Goal: Information Seeking & Learning: Learn about a topic

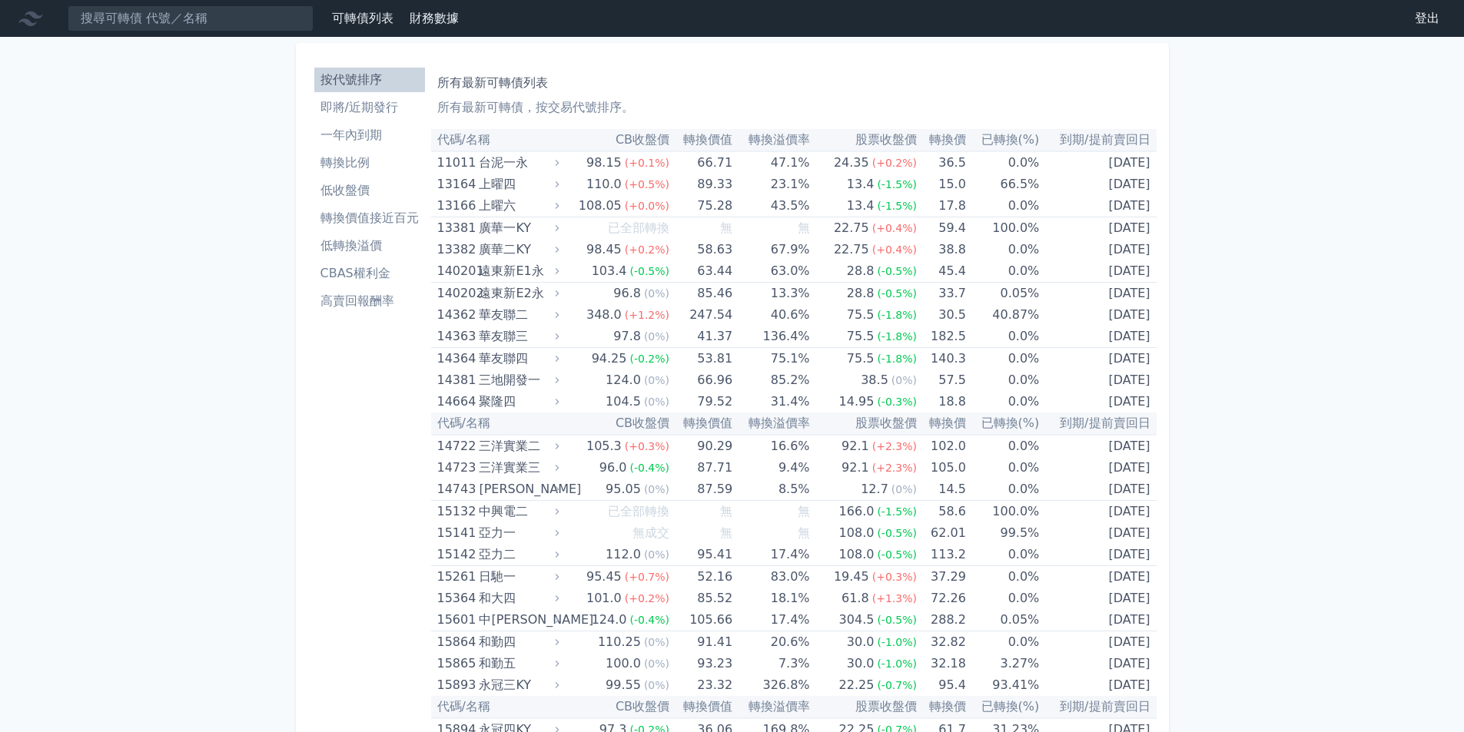
click at [360, 303] on li "高賣回報酬率" at bounding box center [369, 301] width 111 height 18
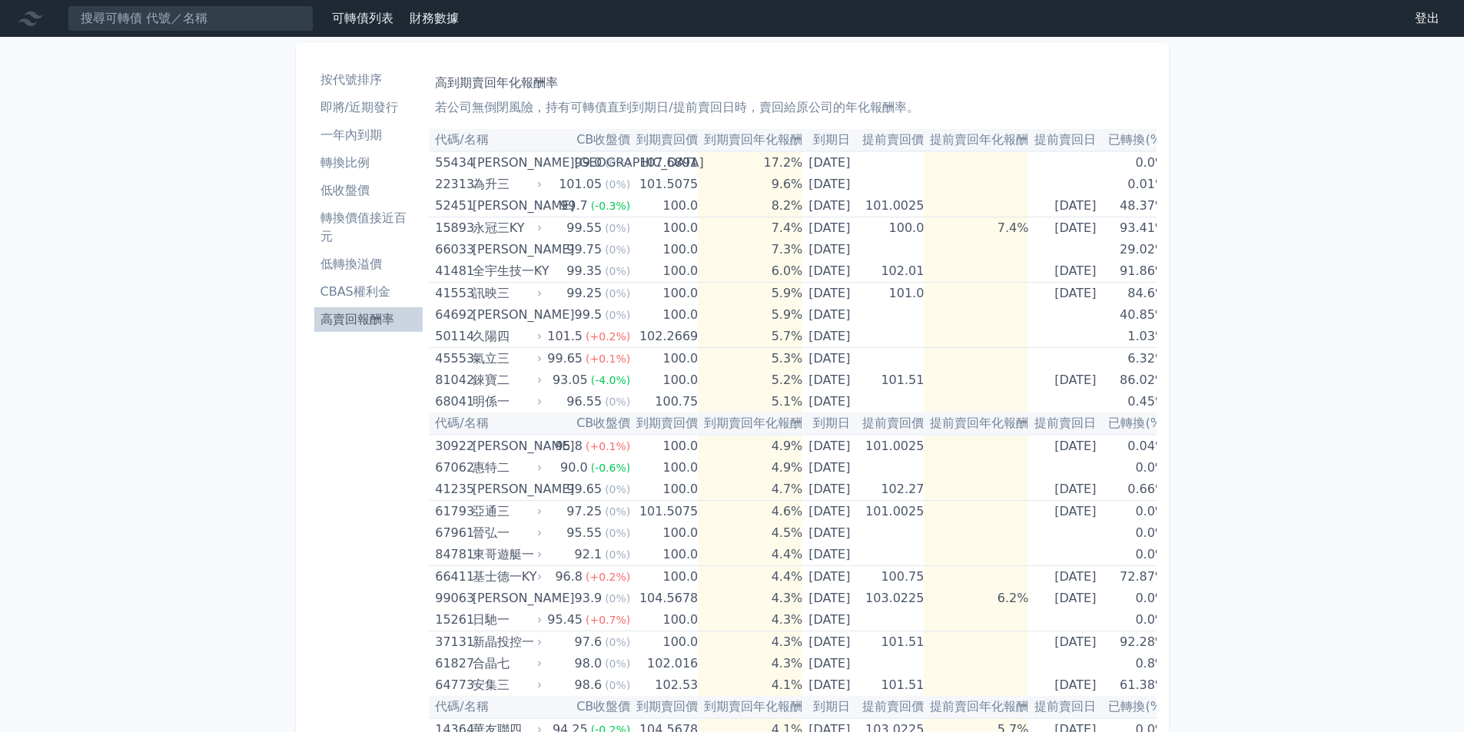
click at [350, 287] on li "CBAS權利金" at bounding box center [368, 292] width 109 height 18
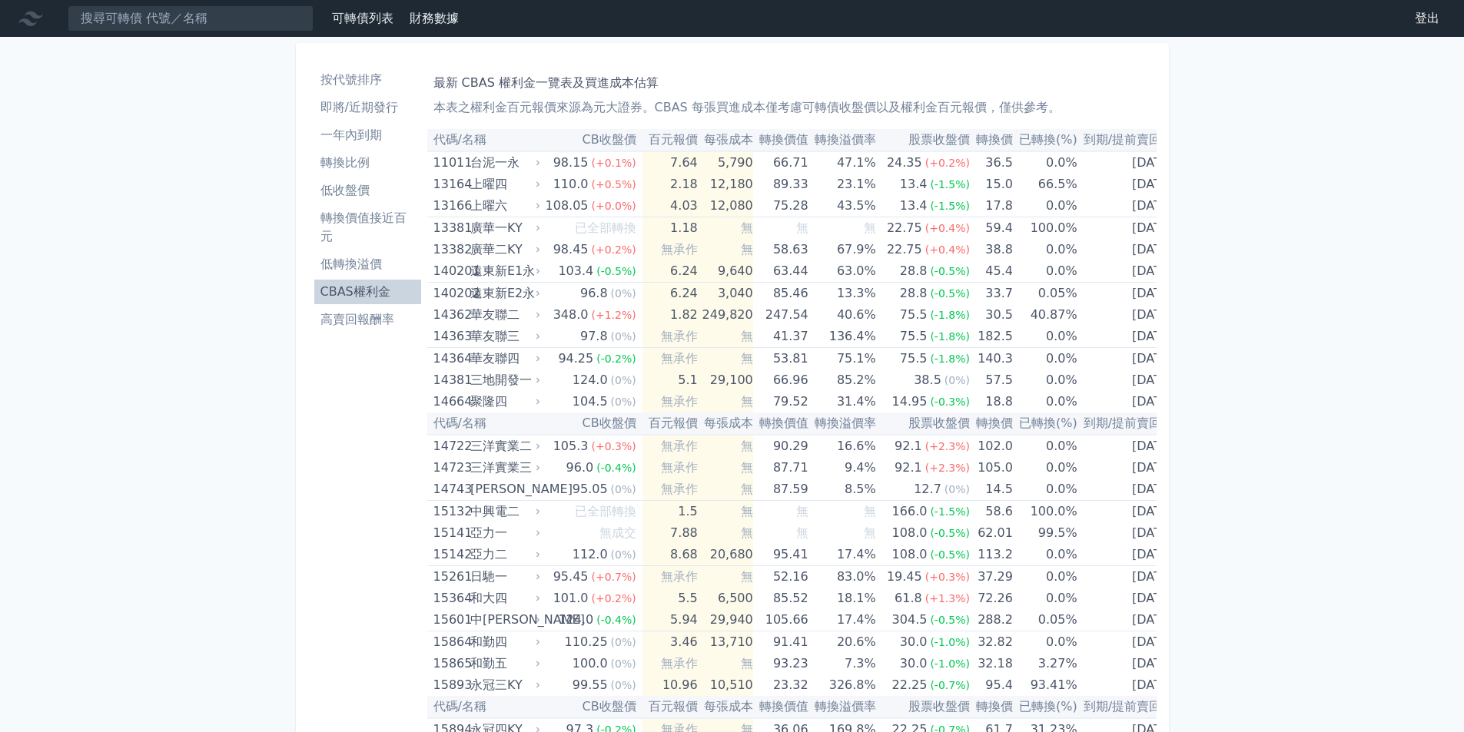
click at [356, 226] on li "轉換價值接近百元" at bounding box center [367, 227] width 107 height 37
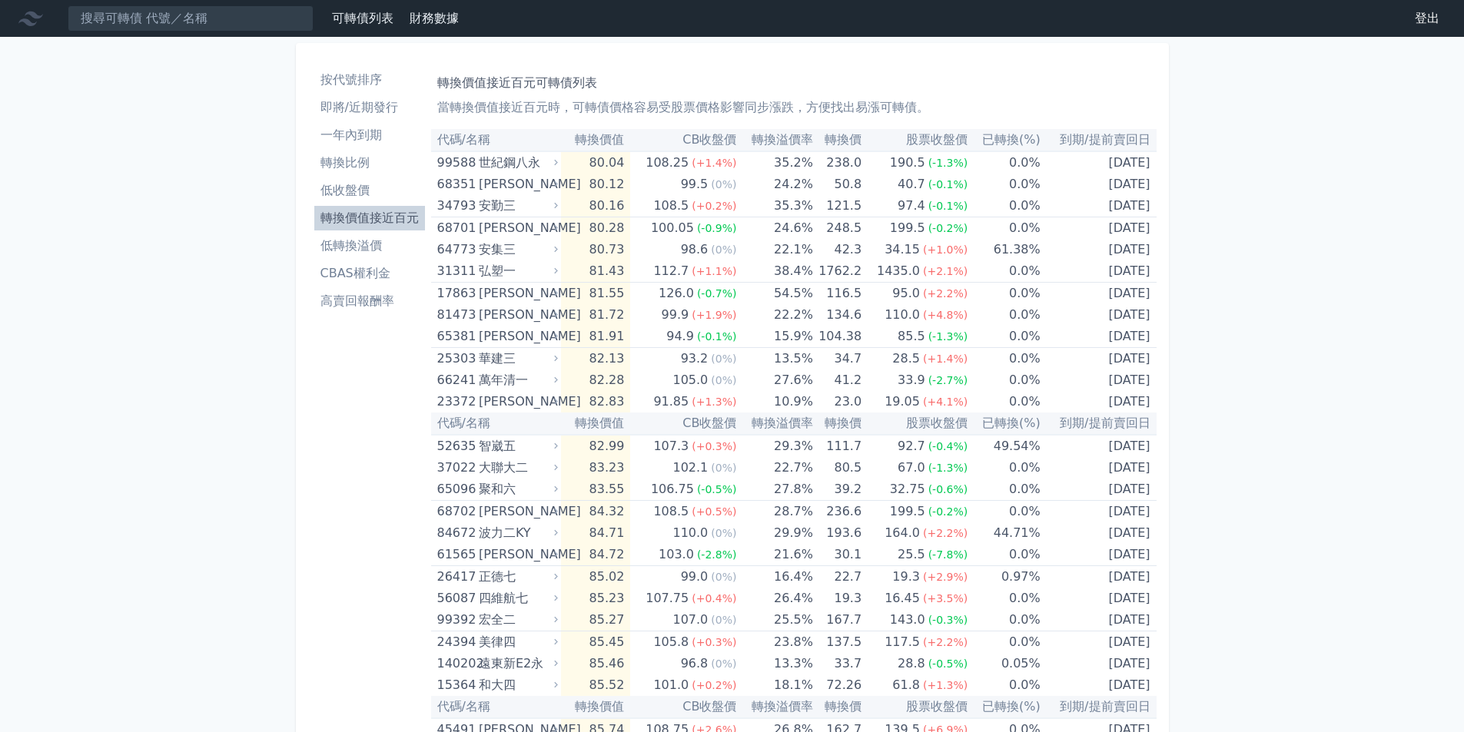
click at [364, 306] on li "高賣回報酬率" at bounding box center [369, 301] width 111 height 18
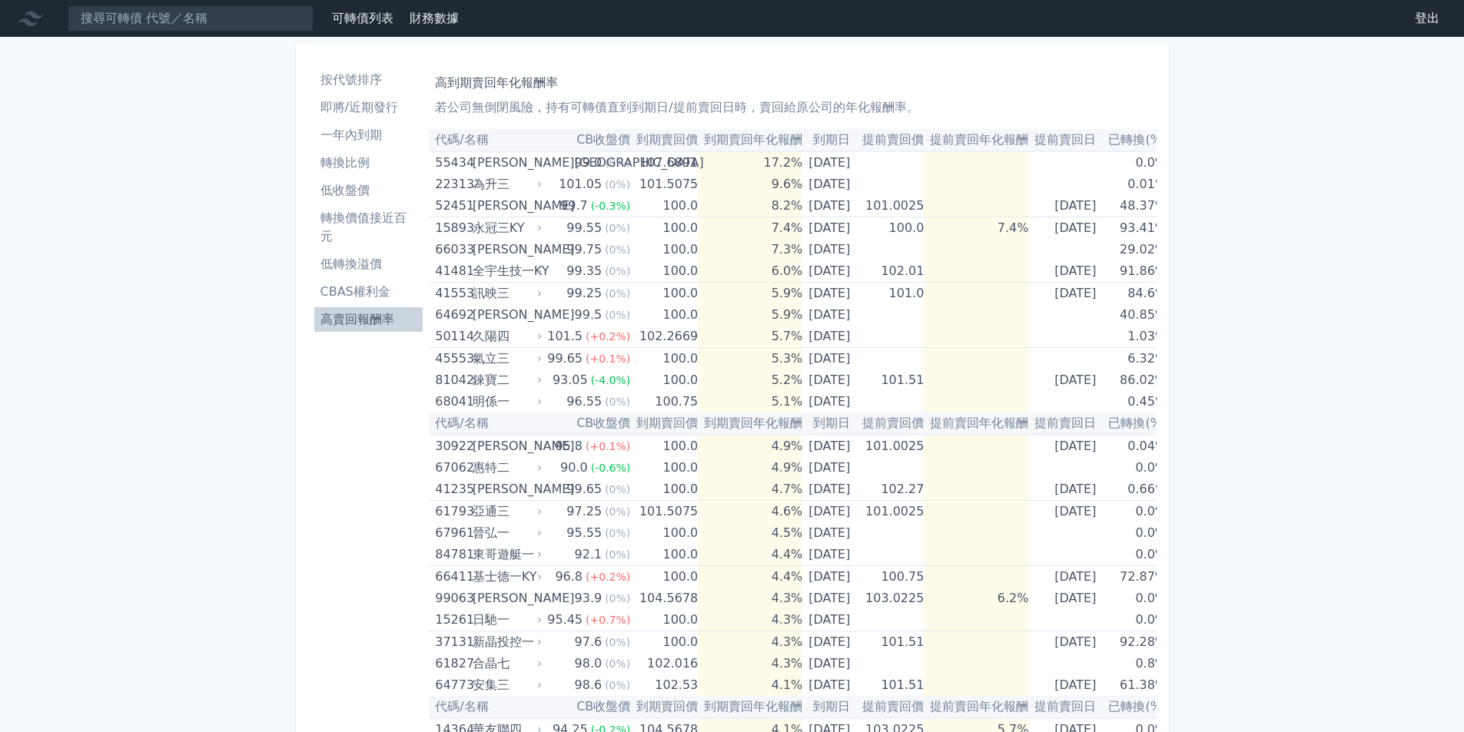
click at [344, 84] on li "按代號排序" at bounding box center [368, 80] width 109 height 18
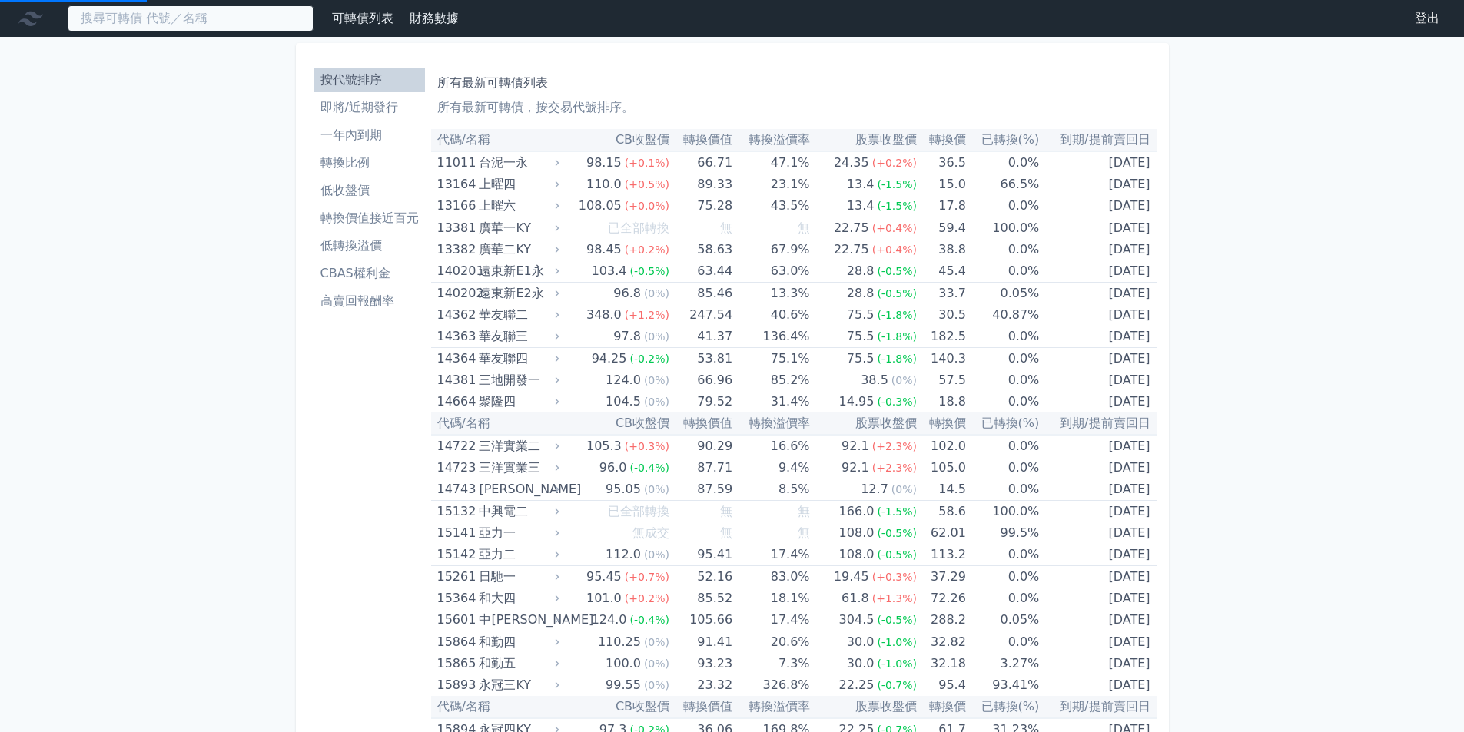
click at [215, 14] on input at bounding box center [191, 18] width 246 height 26
click at [215, 13] on input at bounding box center [191, 18] width 246 height 26
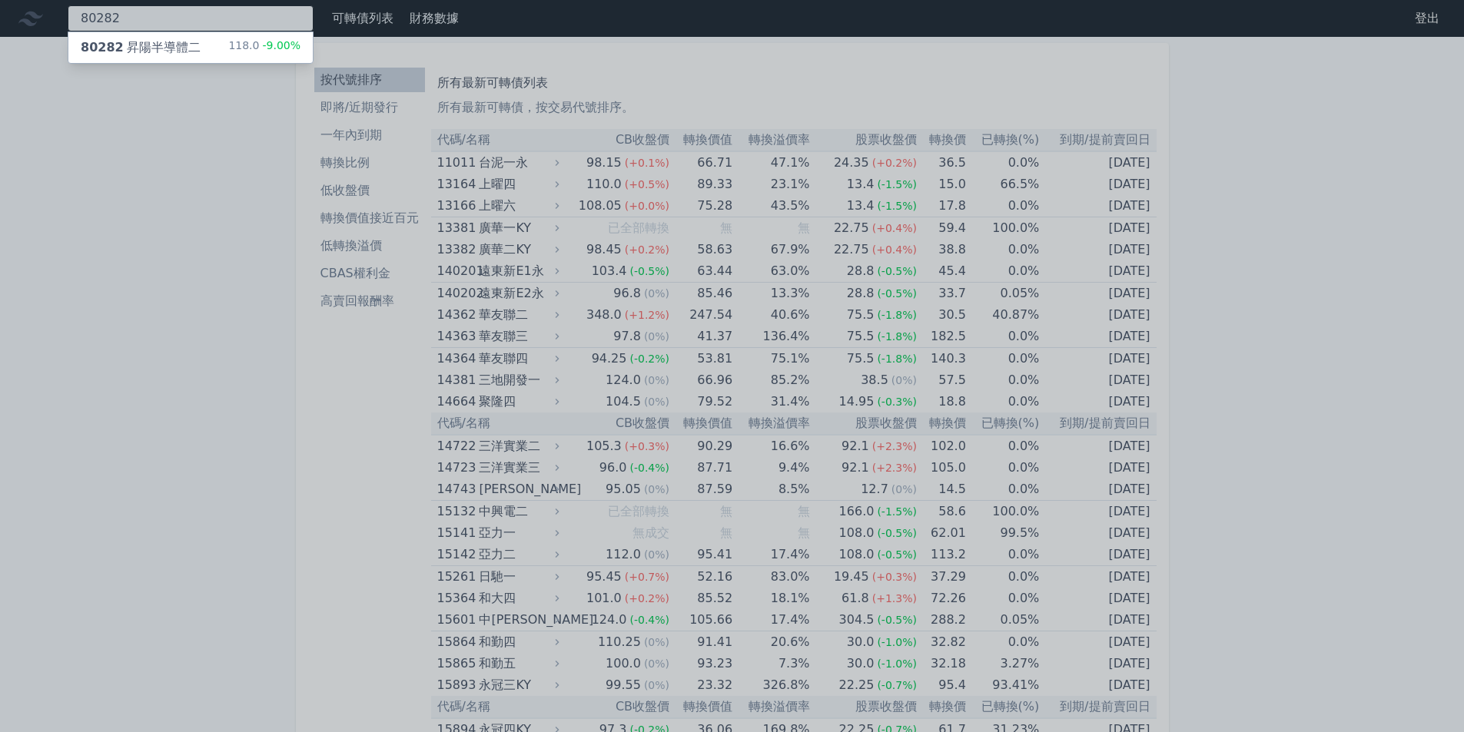
type input "80282"
click at [175, 53] on div "80282 昇陽半導體二" at bounding box center [141, 47] width 120 height 18
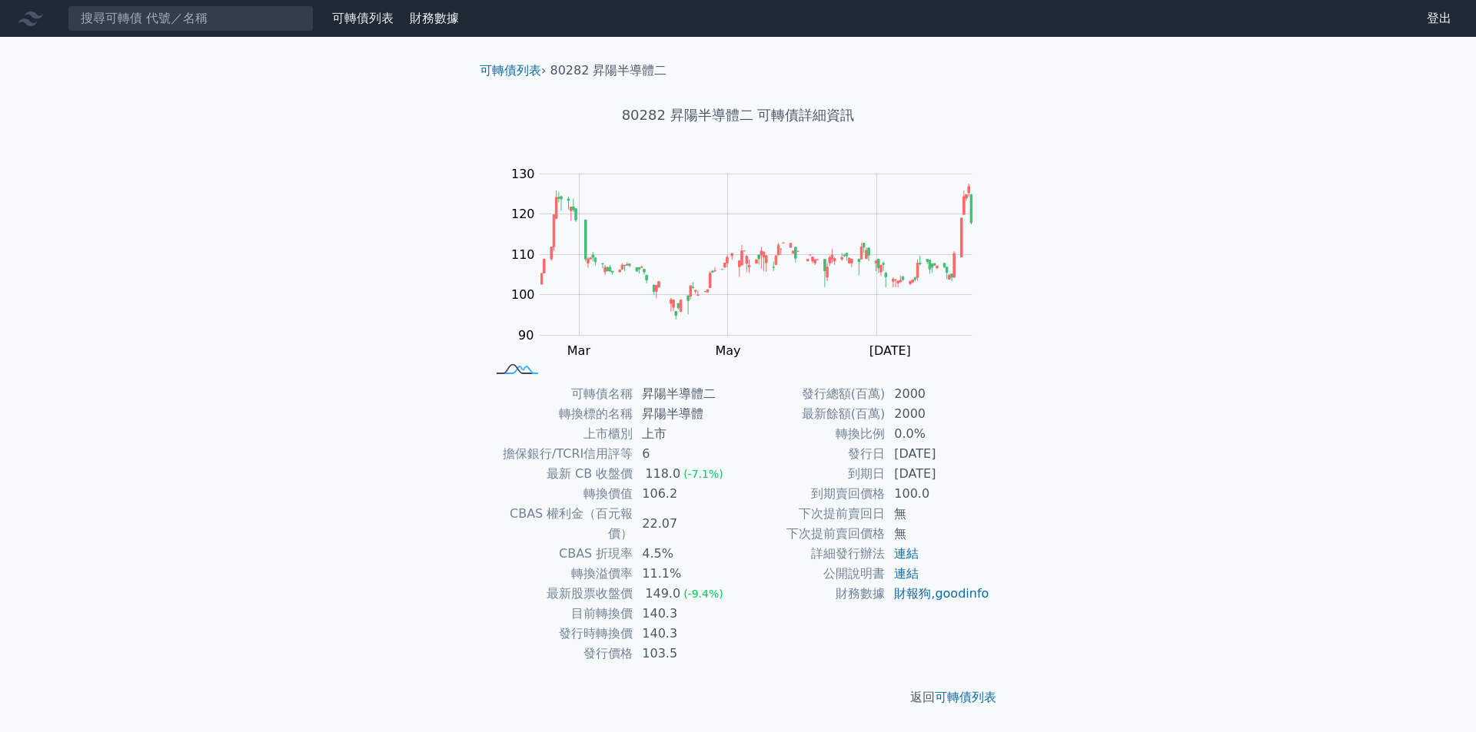
click at [525, 371] on rect at bounding box center [517, 370] width 51 height 16
drag, startPoint x: 650, startPoint y: 457, endPoint x: 640, endPoint y: 457, distance: 10.0
click at [640, 457] on td "6" at bounding box center [685, 454] width 105 height 20
drag, startPoint x: 676, startPoint y: 534, endPoint x: 642, endPoint y: 534, distance: 34.6
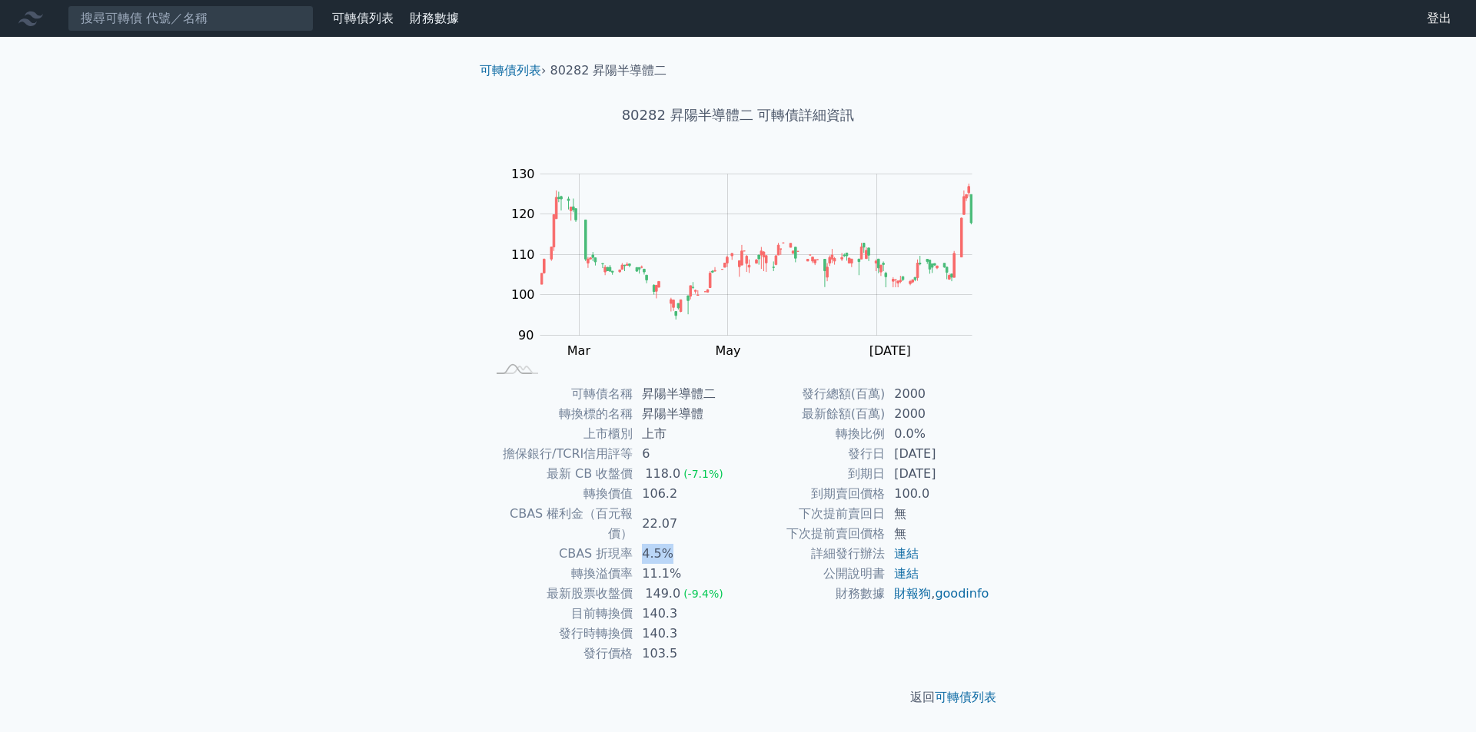
click at [642, 544] on td "4.5%" at bounding box center [685, 554] width 105 height 20
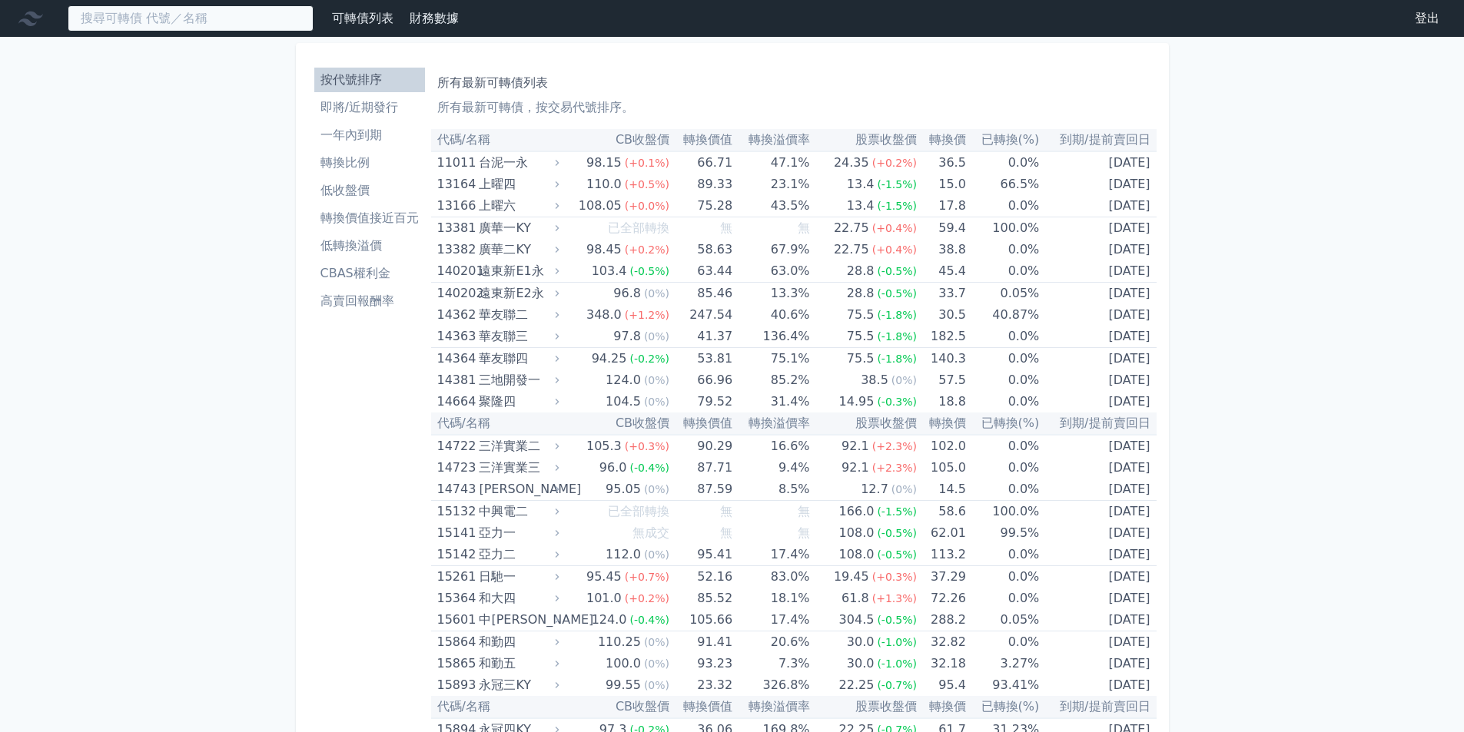
click at [242, 21] on input at bounding box center [191, 18] width 246 height 26
type input "ㄕ"
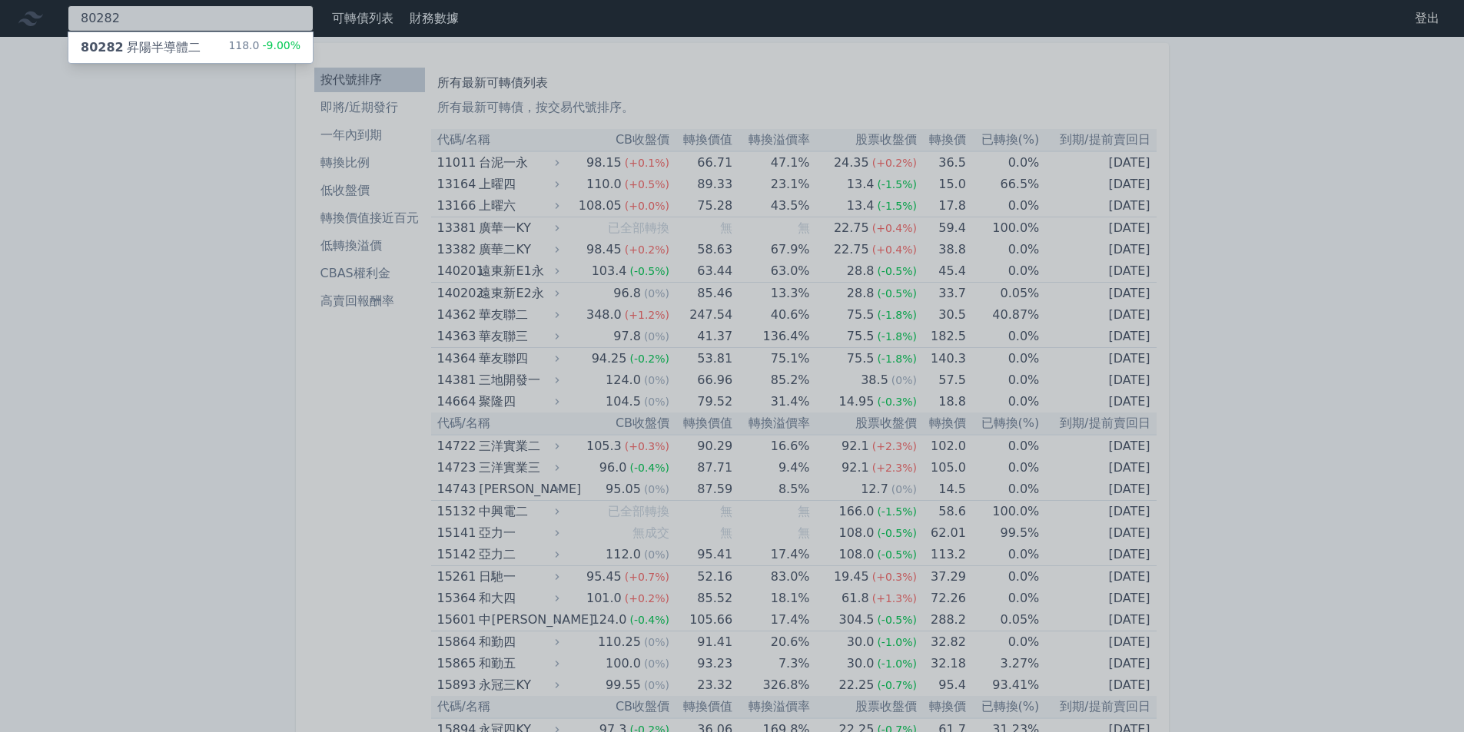
type input "80282"
click at [224, 35] on div "80282 昇陽半導體二 118.0 -9.00%" at bounding box center [190, 47] width 244 height 31
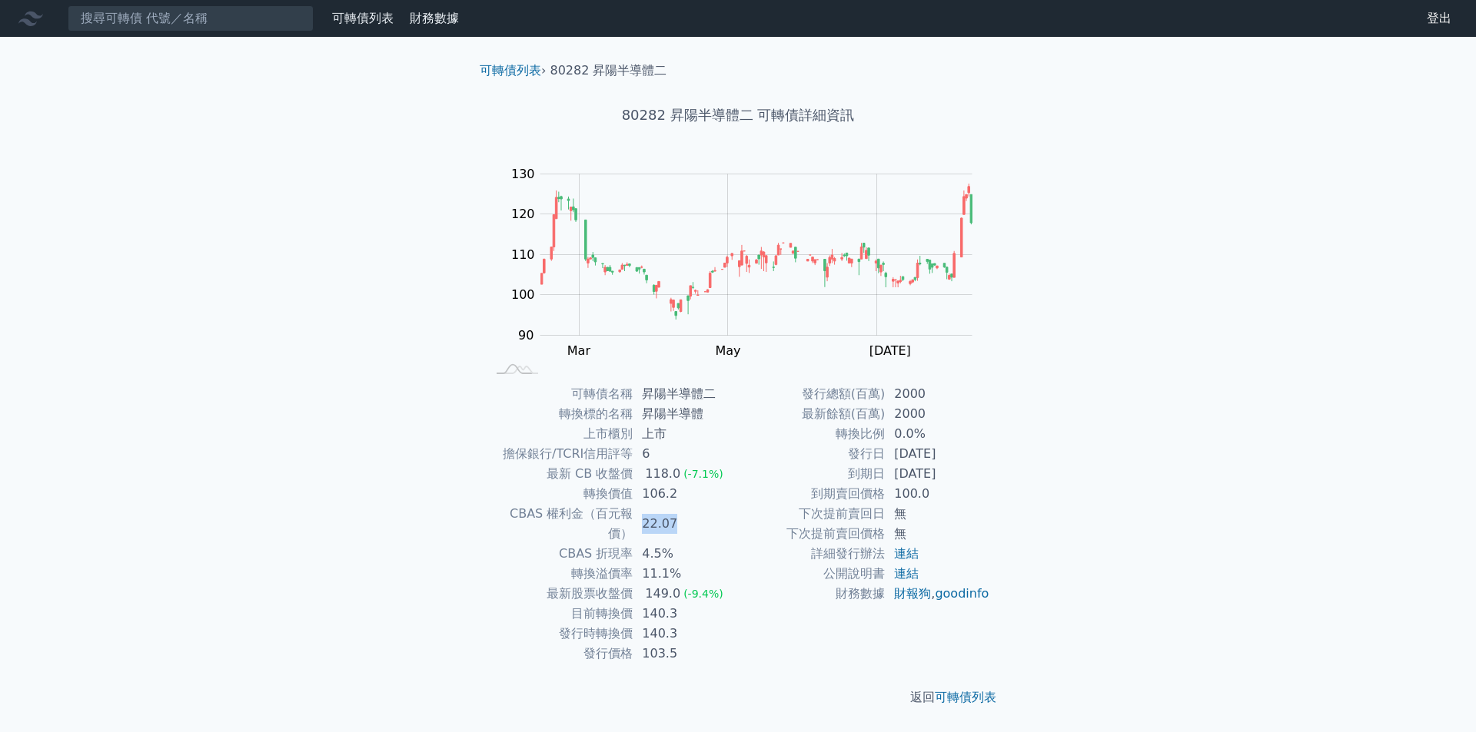
drag, startPoint x: 650, startPoint y: 516, endPoint x: 686, endPoint y: 518, distance: 36.2
click at [686, 518] on td "22.07" at bounding box center [685, 524] width 105 height 40
click at [687, 518] on td "22.07" at bounding box center [685, 524] width 105 height 40
drag, startPoint x: 672, startPoint y: 536, endPoint x: 630, endPoint y: 541, distance: 41.9
click at [630, 544] on tr "CBAS 折現率 4.5%" at bounding box center [612, 554] width 252 height 20
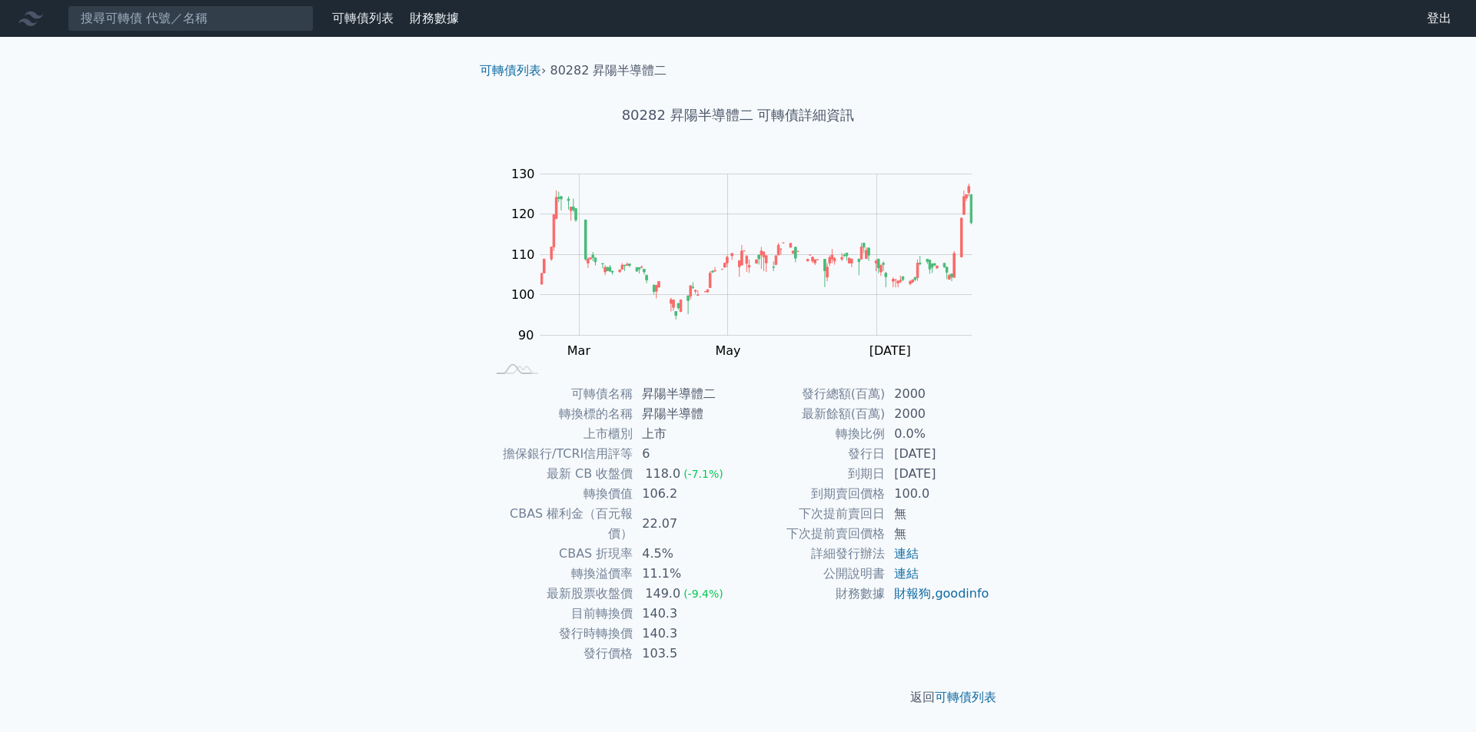
click at [622, 544] on td "CBAS 折現率" at bounding box center [559, 554] width 147 height 20
drag, startPoint x: 560, startPoint y: 538, endPoint x: 633, endPoint y: 538, distance: 72.2
click at [633, 544] on td "CBAS 折現率" at bounding box center [559, 554] width 147 height 20
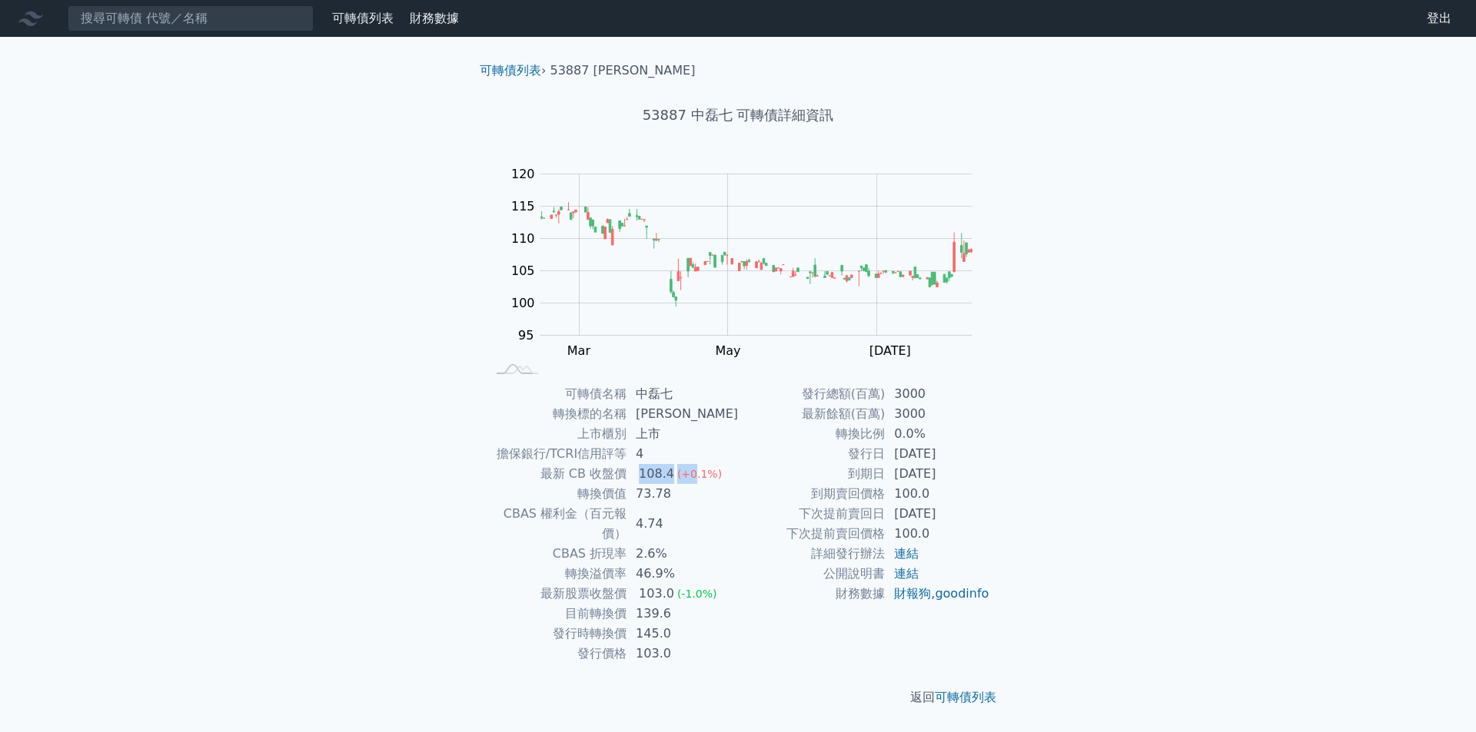
drag, startPoint x: 647, startPoint y: 471, endPoint x: 694, endPoint y: 473, distance: 46.9
click at [694, 473] on td "108.4 (+0.1%)" at bounding box center [681, 474] width 111 height 20
click at [716, 509] on td "4.74" at bounding box center [681, 524] width 111 height 40
drag, startPoint x: 642, startPoint y: 536, endPoint x: 673, endPoint y: 534, distance: 30.8
click at [673, 544] on td "2.6%" at bounding box center [681, 554] width 111 height 20
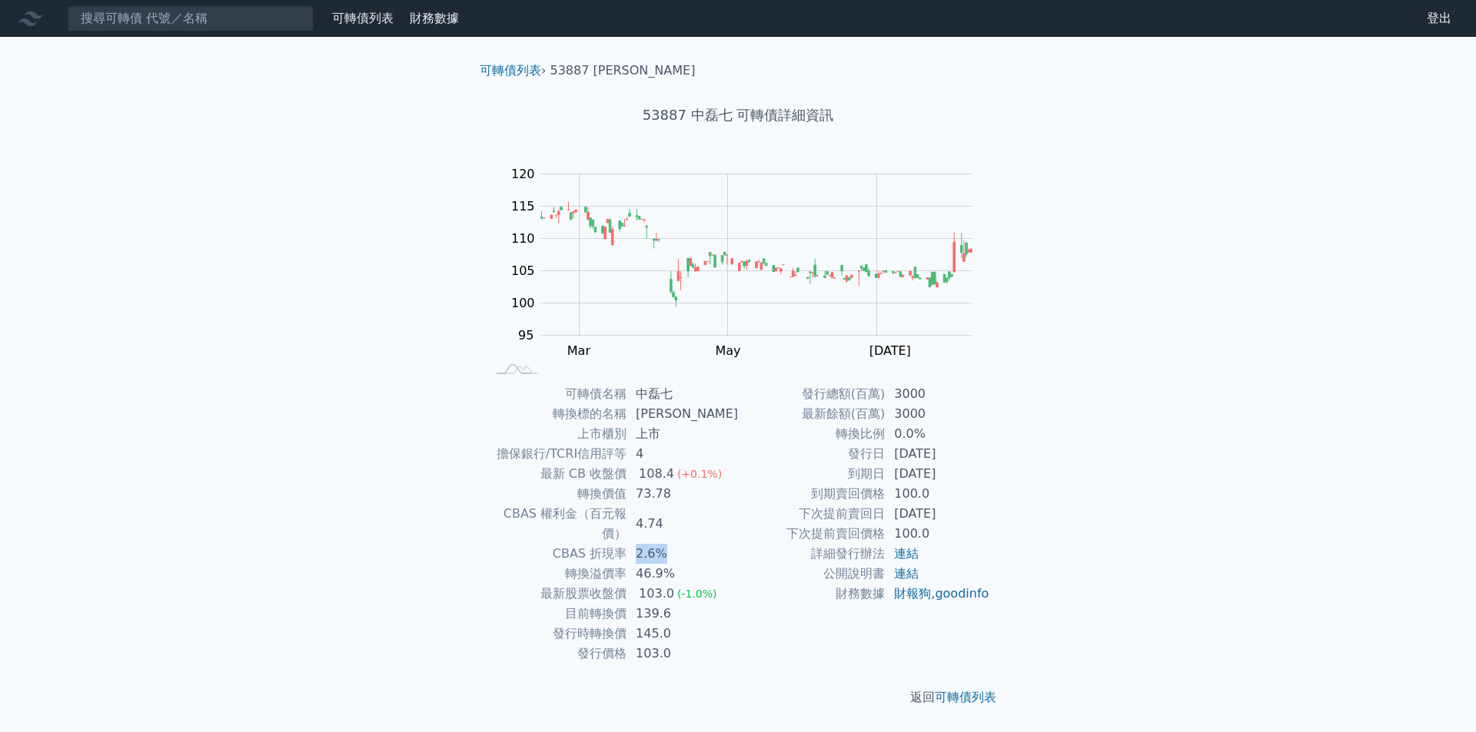
click at [673, 544] on td "2.6%" at bounding box center [681, 554] width 111 height 20
